Goal: Information Seeking & Learning: Learn about a topic

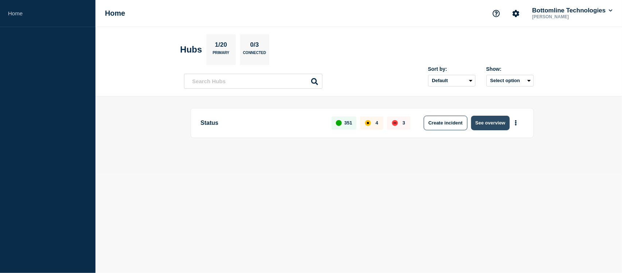
click at [494, 127] on button "See overview" at bounding box center [491, 123] width 39 height 15
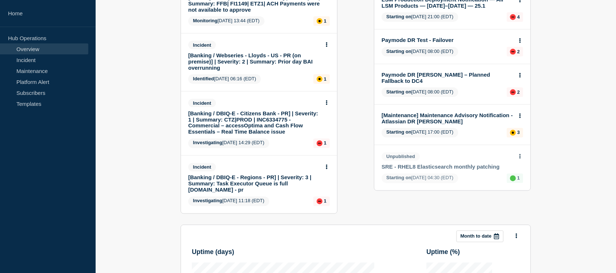
scroll to position [251, 0]
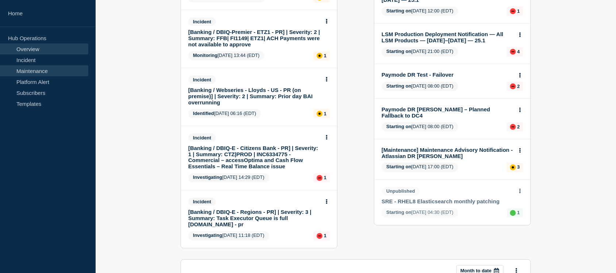
click at [34, 74] on link "Maintenance" at bounding box center [44, 70] width 88 height 11
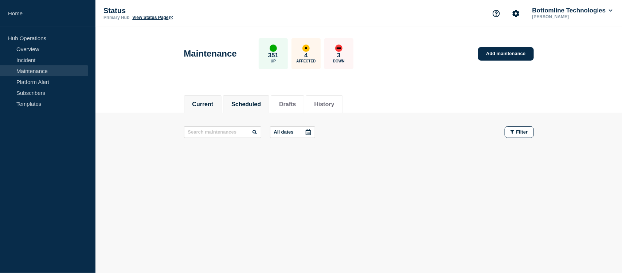
click at [261, 101] on button "Scheduled" at bounding box center [247, 104] width 30 height 7
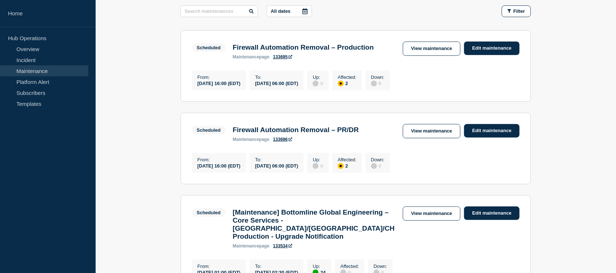
scroll to position [120, 0]
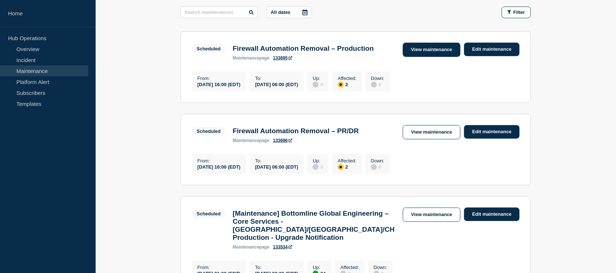
click at [427, 47] on link "View maintenance" at bounding box center [432, 50] width 58 height 14
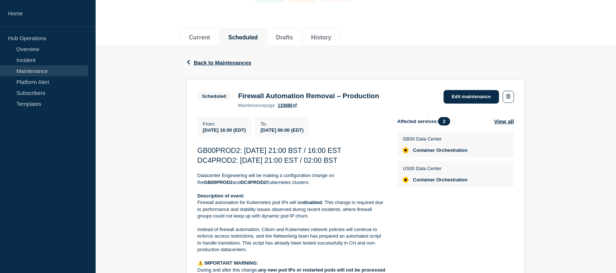
scroll to position [69, 0]
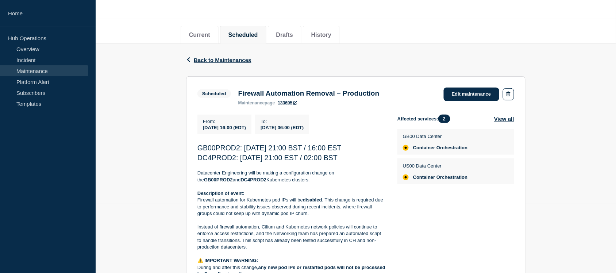
drag, startPoint x: 384, startPoint y: 159, endPoint x: 237, endPoint y: 96, distance: 159.7
click at [237, 96] on section "Scheduled Firewall Automation Removal – Production maintenance page 133695 Edit…" at bounding box center [355, 249] width 339 height 347
copy section "Firewall Automation Removal – Production maintenance page 133695 Edit maintenan…"
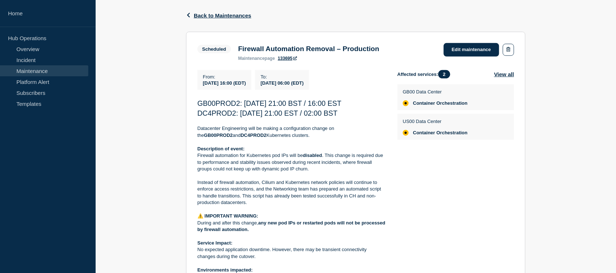
scroll to position [115, 0]
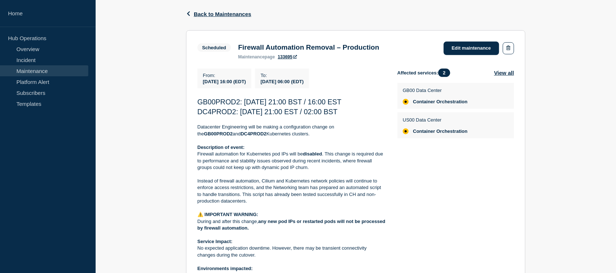
click at [384, 107] on p "GB00PROD2: [DATE] 21:00 BST / 16:00 EST" at bounding box center [291, 102] width 188 height 10
drag, startPoint x: 385, startPoint y: 113, endPoint x: 202, endPoint y: 41, distance: 196.1
click at [202, 41] on section "Scheduled Firewall Automation Removal – Production maintenance page 133695 Edit…" at bounding box center [355, 203] width 339 height 347
copy section "Scheduled Firewall Automation Removal – Production maintenance page 133695 Edit…"
click at [289, 165] on p "Firewall automation for Kubernetes pod IPs will be disabled . This change is re…" at bounding box center [291, 161] width 188 height 20
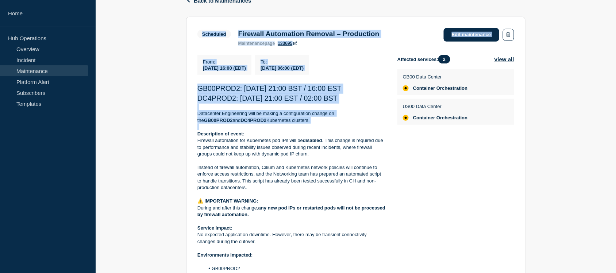
scroll to position [128, 0]
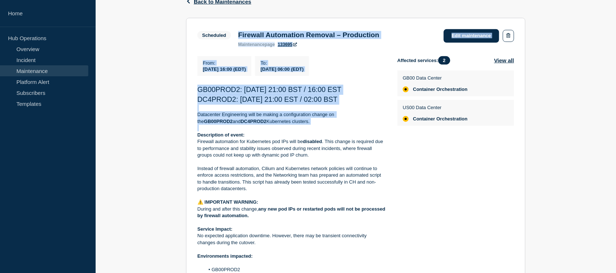
drag, startPoint x: 283, startPoint y: 99, endPoint x: 237, endPoint y: 36, distance: 77.2
click at [237, 36] on section "Scheduled Firewall Automation Removal – Production maintenance page 133695 Edit…" at bounding box center [355, 191] width 339 height 347
copy section "Firewall Automation Removal – Production maintenance page 133695 Edit maintenan…"
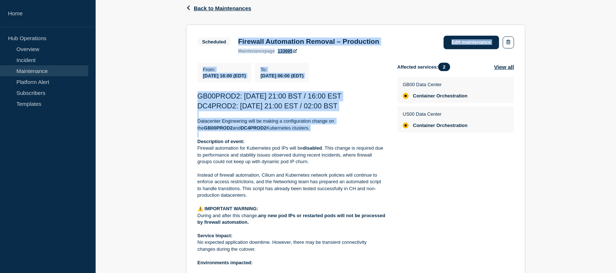
scroll to position [107, 0]
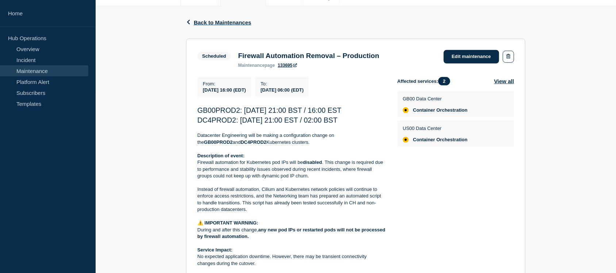
click at [314, 186] on p at bounding box center [291, 182] width 188 height 7
drag, startPoint x: 272, startPoint y: 145, endPoint x: 201, endPoint y: 88, distance: 91.3
click at [201, 88] on div "From : [DATE] 16:00 (EDT) To : [DATE] 06:00 (EDT) GB00PROD2: [DATE] 21:00 BST /…" at bounding box center [297, 226] width 200 height 298
copy div "From : [DATE] 16:00 (EDT) To : [DATE] 06:00 (EDT) GB00PROD2: [DATE] 21:00 BST /…"
click at [298, 124] on span "DC4PROD2: [DATE] 21:00 EST / 02:00 BST" at bounding box center [267, 120] width 140 height 8
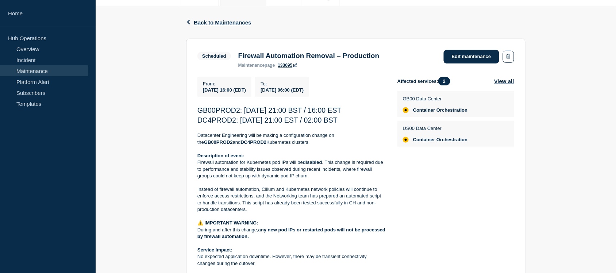
drag, startPoint x: 274, startPoint y: 143, endPoint x: 199, endPoint y: 110, distance: 81.8
click at [199, 110] on div "GB00PROD2: [DATE] 21:00 BST / 16:00 EST DC4PROD2: [DATE] 21:00 EST / 02:00 BST …" at bounding box center [291, 239] width 188 height 269
click at [332, 155] on p "Description of event:" at bounding box center [291, 155] width 188 height 7
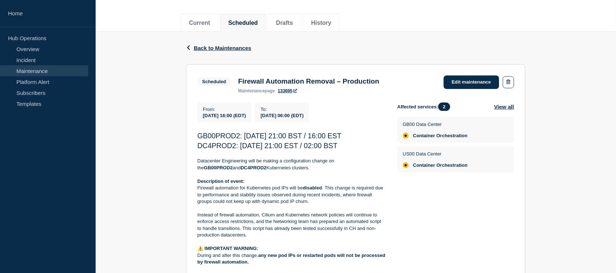
scroll to position [78, 0]
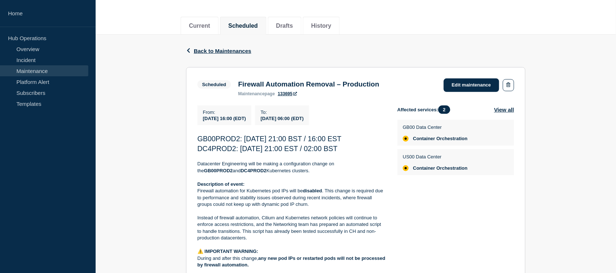
click at [379, 85] on h3 "Firewall Automation Removal – Production" at bounding box center [308, 84] width 141 height 8
copy h3 "Firewall Automation Removal – Production"
drag, startPoint x: 375, startPoint y: 151, endPoint x: 198, endPoint y: 141, distance: 177.5
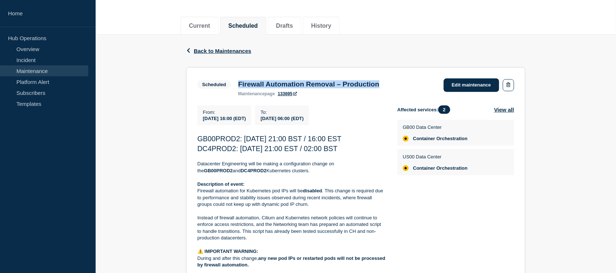
click at [198, 141] on div "GB00PROD2: [DATE] 21:00 BST / 16:00 EST DC4PROD2: [DATE] 21:00 EST / 02:00 BST …" at bounding box center [291, 268] width 188 height 269
copy div "GB00PROD2: [DATE] 21:00 BST / 16:00 EST DC4PROD2: [DATE] 21:00 EST / 02:00 BST"
click at [310, 136] on p "GB00PROD2: [DATE] 21:00 BST / 16:00 EST" at bounding box center [291, 139] width 188 height 10
drag, startPoint x: 338, startPoint y: 121, endPoint x: 202, endPoint y: 113, distance: 137.0
click at [202, 113] on div "From : [DATE] 16:00 (EDT) To : [DATE] 06:00 (EDT)" at bounding box center [297, 115] width 200 height 20
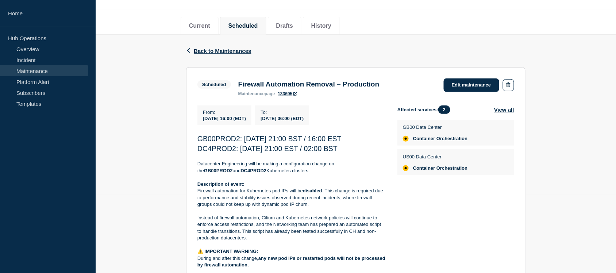
copy div "From : [DATE] 16:00 (EDT) To : [DATE] 06:00 (EDT)"
drag, startPoint x: 375, startPoint y: 151, endPoint x: 197, endPoint y: 139, distance: 178.4
click at [197, 139] on section "Scheduled Firewall Automation Removal – Production maintenance page 133695 Edit…" at bounding box center [355, 240] width 339 height 347
copy div "GB00PROD2: [DATE] 21:00 BST / 16:00 EST DC4PROD2: [DATE] 21:00 EST / 02:00 BST"
drag, startPoint x: 272, startPoint y: 175, endPoint x: 195, endPoint y: 167, distance: 77.0
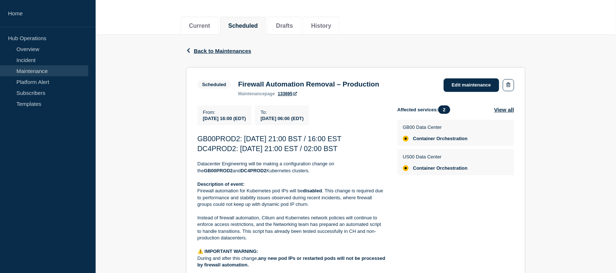
click at [195, 167] on section "Scheduled Firewall Automation Removal – Production maintenance page 133695 Edit…" at bounding box center [355, 240] width 339 height 347
copy p "Datacenter Engineering will be making a configuration change on the GB00PROD2 a…"
click at [271, 174] on p "Datacenter Engineering will be making a configuration change on the GB00PROD2 a…" at bounding box center [291, 166] width 188 height 13
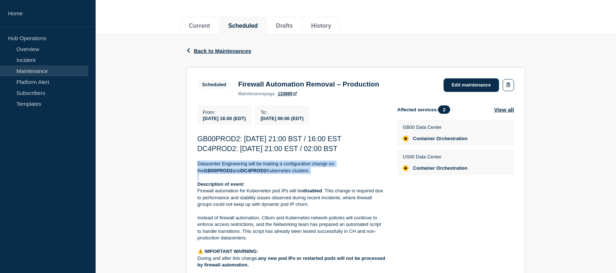
drag, startPoint x: 271, startPoint y: 174, endPoint x: 198, endPoint y: 167, distance: 73.7
click at [198, 167] on p "Datacenter Engineering will be making a configuration change on the GB00PROD2 a…" at bounding box center [291, 166] width 188 height 13
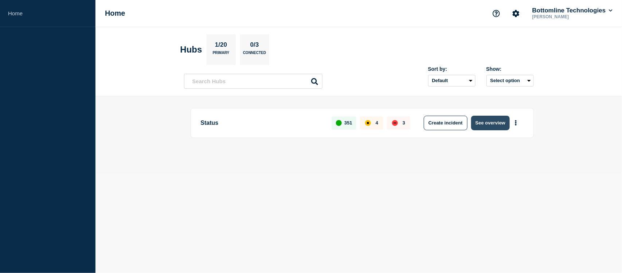
click at [488, 127] on button "See overview" at bounding box center [491, 123] width 39 height 15
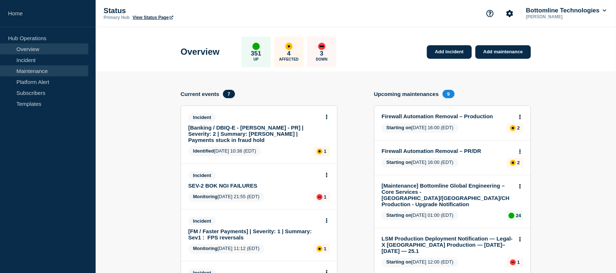
click at [50, 66] on link "Maintenance" at bounding box center [44, 70] width 88 height 11
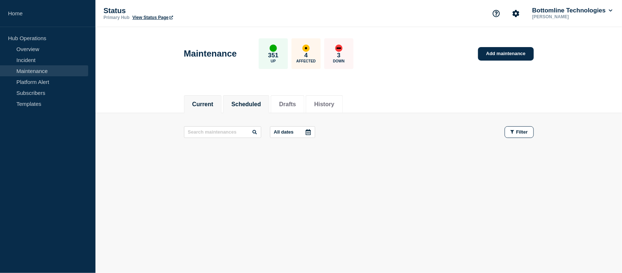
click at [254, 102] on button "Scheduled" at bounding box center [247, 104] width 30 height 7
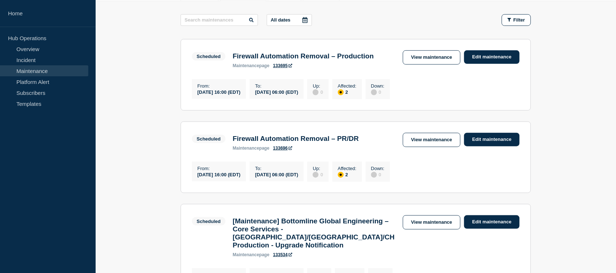
scroll to position [113, 0]
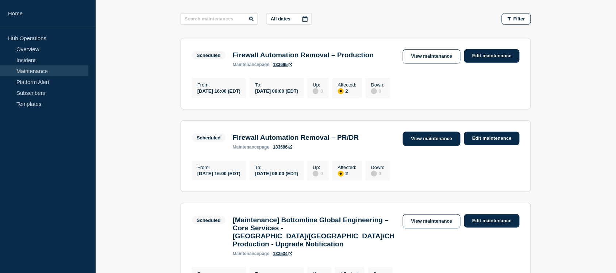
click at [433, 144] on link "View maintenance" at bounding box center [432, 139] width 58 height 14
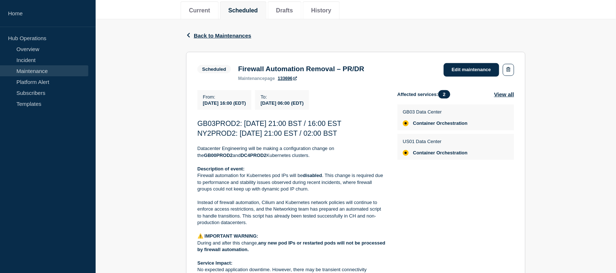
scroll to position [65, 0]
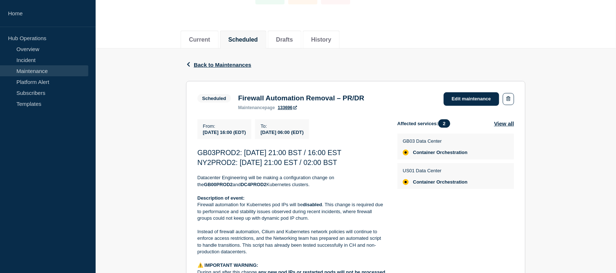
drag, startPoint x: 381, startPoint y: 168, endPoint x: 203, endPoint y: 128, distance: 182.5
click at [203, 128] on div "From : 2025-08-28 16:00 (EDT) To : 2025-08-29 06:00 (EDT) GB03PROD2: 28th Augus…" at bounding box center [297, 268] width 200 height 298
copy div "From : 2025-08-28 16:00 (EDT) To : 2025-08-29 06:00 (EDT) GB03PROD2: 28th Augus…"
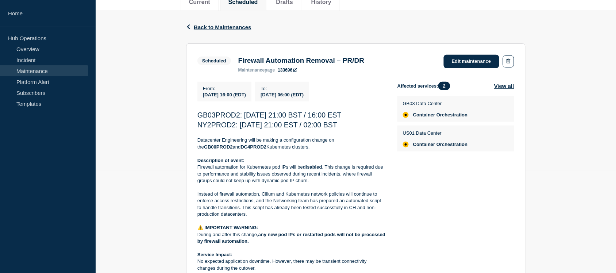
scroll to position [101, 0]
click at [177, 131] on div "Back Back to Maintenances Scheduled Firewall Automation Removal – PR/DR From 20…" at bounding box center [356, 232] width 520 height 441
click at [287, 63] on h3 "Firewall Automation Removal – PR/DR" at bounding box center [301, 61] width 126 height 8
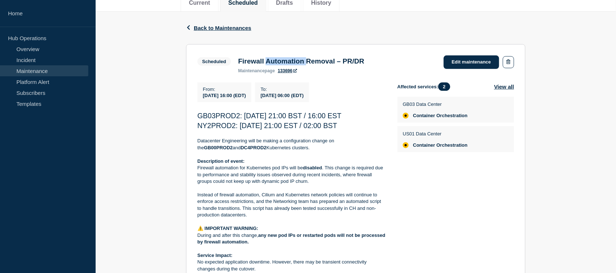
click at [287, 63] on h3 "Firewall Automation Removal – PR/DR" at bounding box center [301, 61] width 126 height 8
copy h3 "Firewall Automation Removal – PR/DR"
click at [292, 65] on h3 "Firewall Automation Removal – PR/DR" at bounding box center [301, 61] width 126 height 8
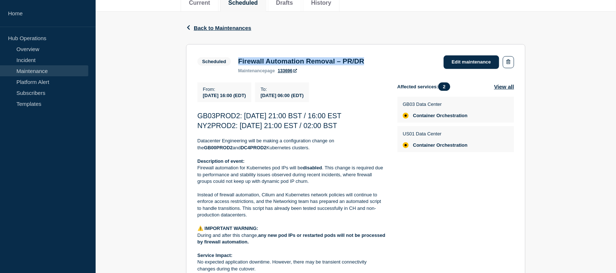
click at [292, 65] on h3 "Firewall Automation Removal – PR/DR" at bounding box center [301, 61] width 126 height 8
copy h3 "Firewall Automation Removal – PR/DR"
drag, startPoint x: 340, startPoint y: 99, endPoint x: 202, endPoint y: 92, distance: 137.3
click at [202, 92] on div "From : 2025-08-28 16:00 (EDT) To : 2025-08-29 06:00 (EDT)" at bounding box center [297, 92] width 200 height 20
copy div "From : 2025-08-28 16:00 (EDT) To : 2025-08-29 06:00 (EDT)"
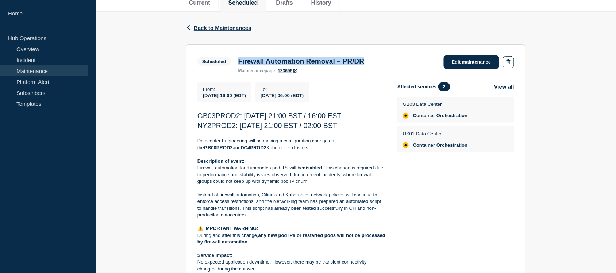
drag, startPoint x: 376, startPoint y: 130, endPoint x: 198, endPoint y: 117, distance: 178.8
click at [198, 117] on div "GB03PROD2: 28th August 2025 – 21:00 BST / 16:00 EST NY2PROD2: 28th August 2025 …" at bounding box center [291, 245] width 188 height 269
copy div "GB03PROD2: 28th August 2025 – 21:00 BST / 16:00 EST NY2PROD2: 28th August 2025 …"
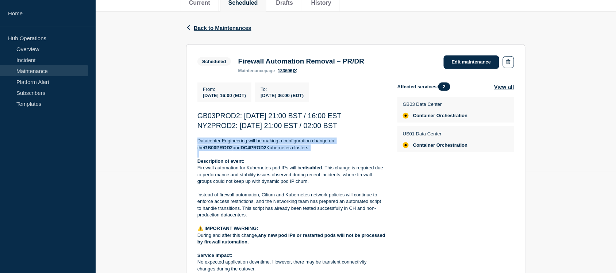
drag, startPoint x: 275, startPoint y: 153, endPoint x: 197, endPoint y: 142, distance: 78.4
click at [197, 142] on section "Scheduled Firewall Automation Removal – PR/DR maintenance page 133696 Edit main…" at bounding box center [355, 217] width 339 height 347
copy p "Datacenter Engineering will be making a configuration change on the GB00PROD2 a…"
